Goal: Find specific page/section: Find specific page/section

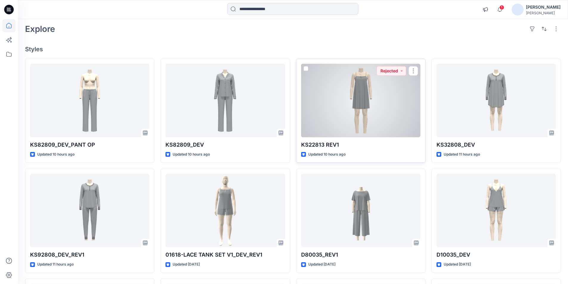
scroll to position [60, 0]
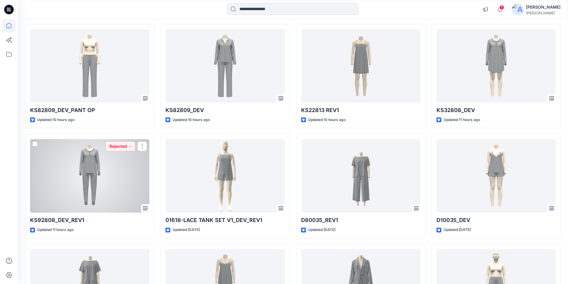
click at [109, 185] on div at bounding box center [89, 176] width 119 height 74
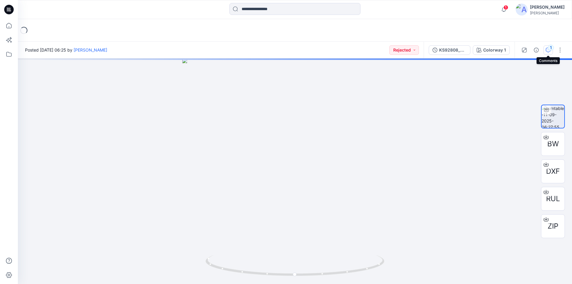
click at [550, 48] on div "1" at bounding box center [551, 48] width 6 height 6
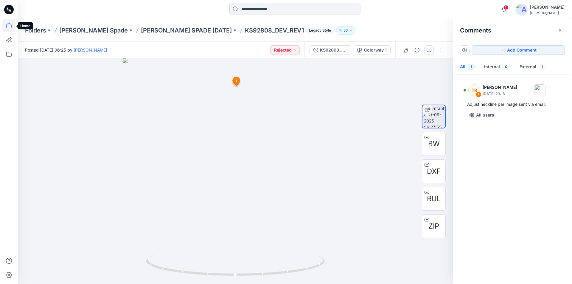
click at [11, 23] on icon at bounding box center [8, 25] width 13 height 13
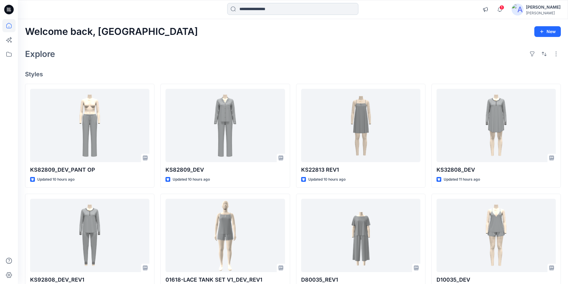
click at [258, 7] on input at bounding box center [292, 9] width 131 height 12
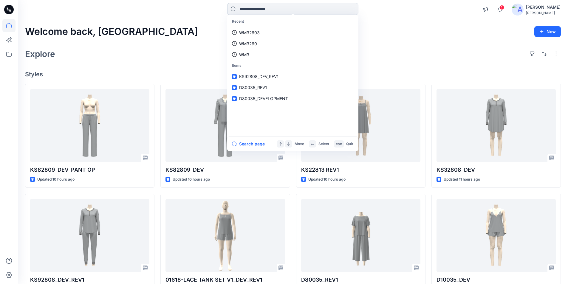
paste input "**********"
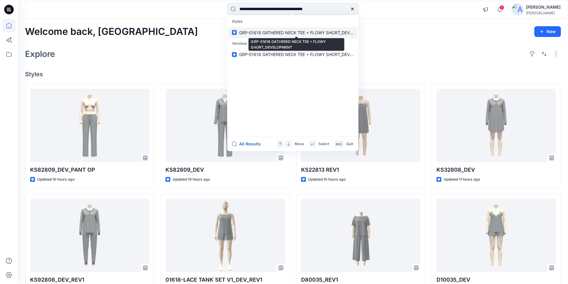
type input "**********"
click at [252, 33] on span "GRP-01618 GATHERED NECK TEE + FLOWY SHORT_DEVELOPMENT" at bounding box center [305, 32] width 133 height 5
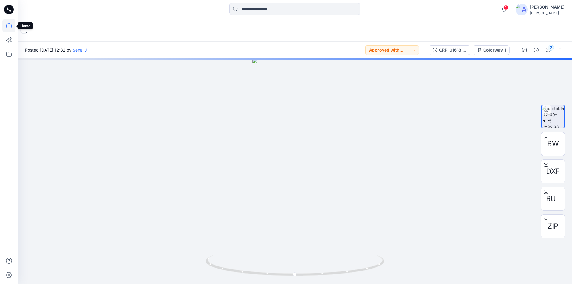
click at [10, 27] on icon at bounding box center [8, 25] width 13 height 13
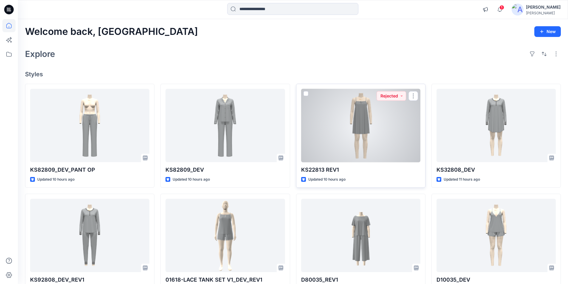
click at [370, 135] on div at bounding box center [360, 126] width 119 height 74
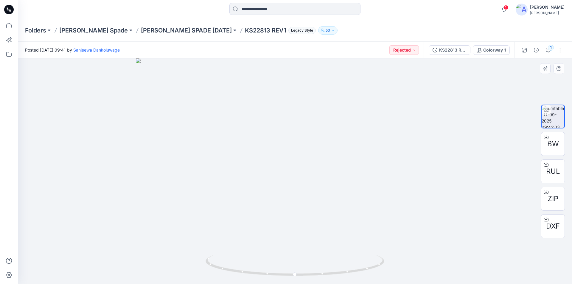
drag, startPoint x: 320, startPoint y: 145, endPoint x: 313, endPoint y: 221, distance: 75.7
click at [7, 28] on icon at bounding box center [8, 25] width 13 height 13
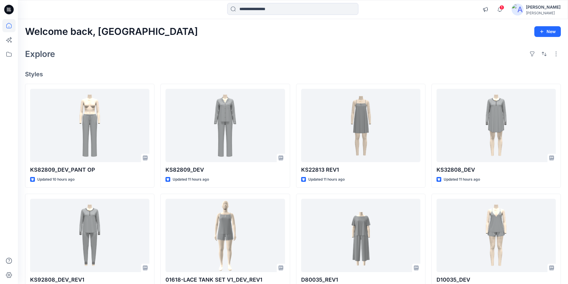
click at [2, 19] on link at bounding box center [8, 25] width 13 height 13
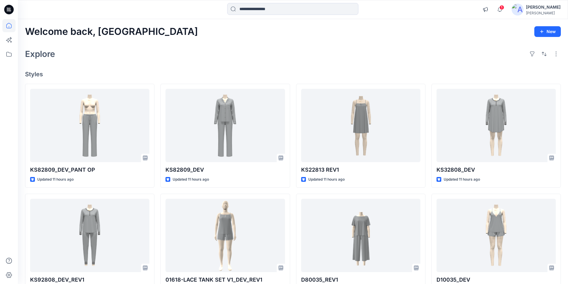
click at [2, 19] on link at bounding box center [8, 25] width 13 height 13
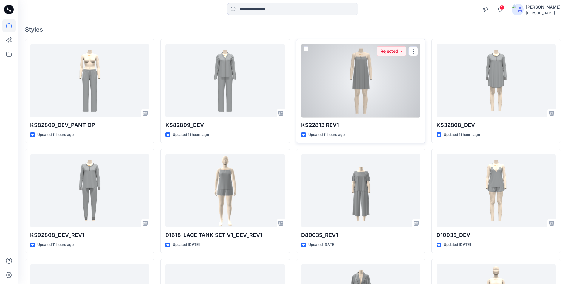
scroll to position [119, 0]
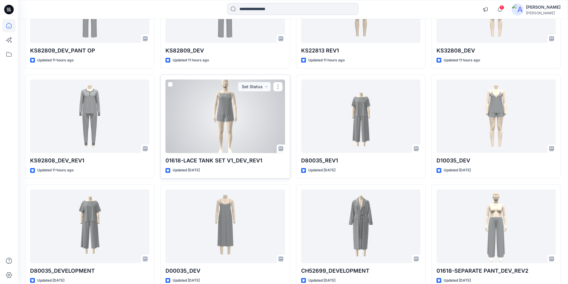
click at [228, 120] on div at bounding box center [224, 117] width 119 height 74
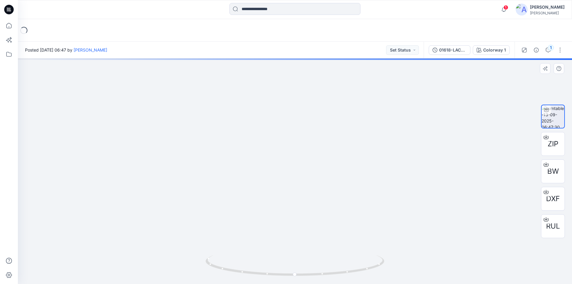
drag, startPoint x: 320, startPoint y: 129, endPoint x: 300, endPoint y: 208, distance: 81.1
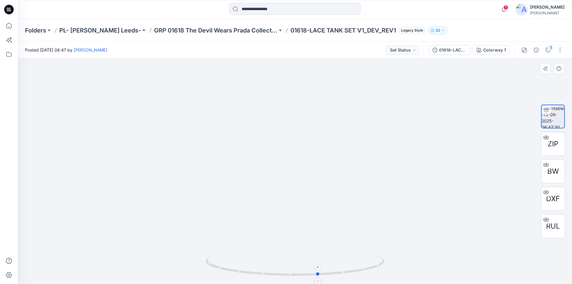
drag, startPoint x: 293, startPoint y: 276, endPoint x: 328, endPoint y: 261, distance: 38.3
click at [317, 262] on icon at bounding box center [296, 266] width 180 height 22
click at [544, 164] on div at bounding box center [546, 165] width 10 height 10
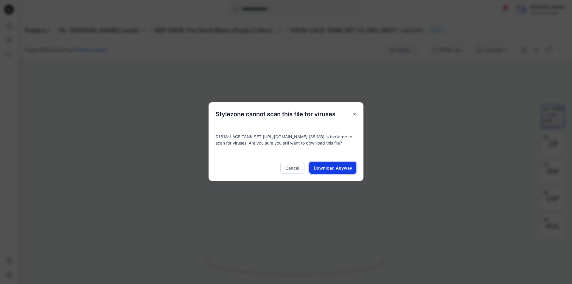
click at [342, 172] on button "Download Anyway" at bounding box center [332, 168] width 47 height 12
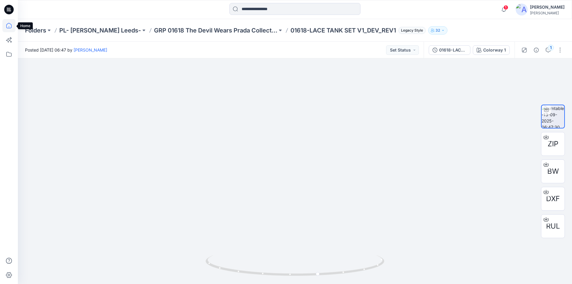
click at [11, 26] on icon at bounding box center [8, 25] width 13 height 13
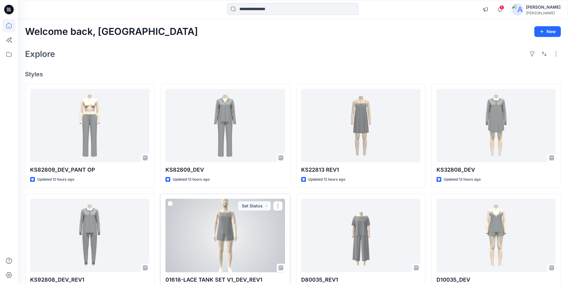
click at [234, 229] on div at bounding box center [224, 236] width 119 height 74
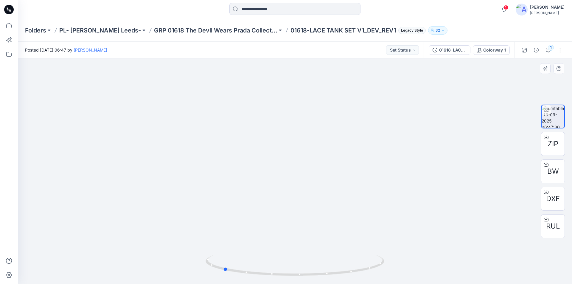
drag, startPoint x: 294, startPoint y: 271, endPoint x: 401, endPoint y: 269, distance: 107.3
click at [401, 269] on div at bounding box center [295, 171] width 554 height 226
drag, startPoint x: 287, startPoint y: 68, endPoint x: 273, endPoint y: 231, distance: 163.9
click at [546, 136] on icon at bounding box center [546, 136] width 2 height 3
drag, startPoint x: 6, startPoint y: 27, endPoint x: 11, endPoint y: 27, distance: 5.4
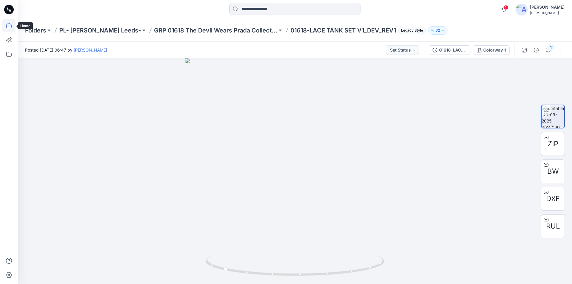
click at [6, 27] on icon at bounding box center [8, 25] width 13 height 13
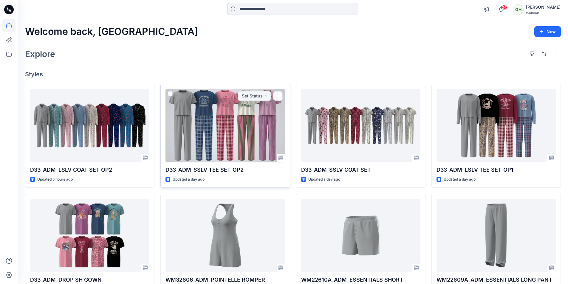
click at [225, 127] on div at bounding box center [224, 126] width 119 height 74
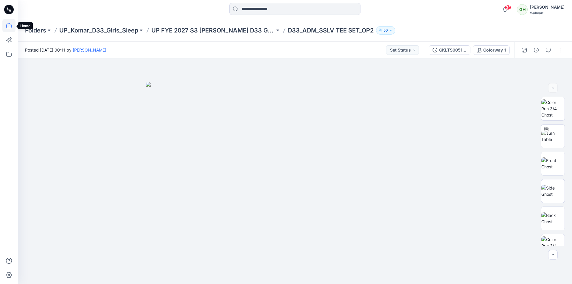
click at [10, 27] on icon at bounding box center [8, 25] width 13 height 13
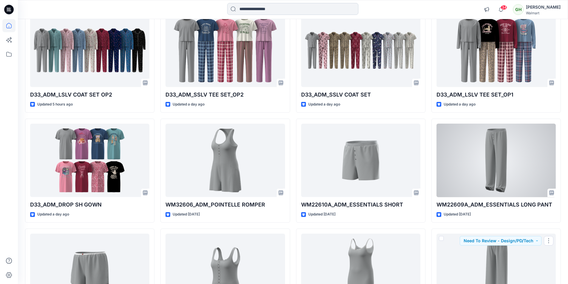
scroll to position [3, 0]
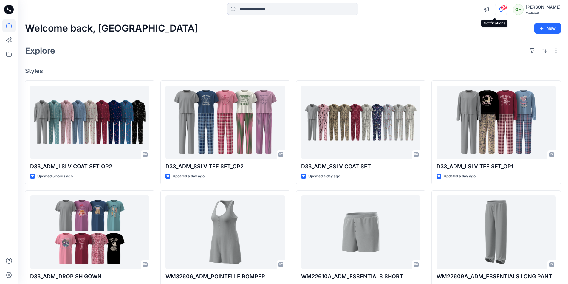
click at [495, 10] on icon "button" at bounding box center [500, 10] width 11 height 12
